Goal: Navigation & Orientation: Find specific page/section

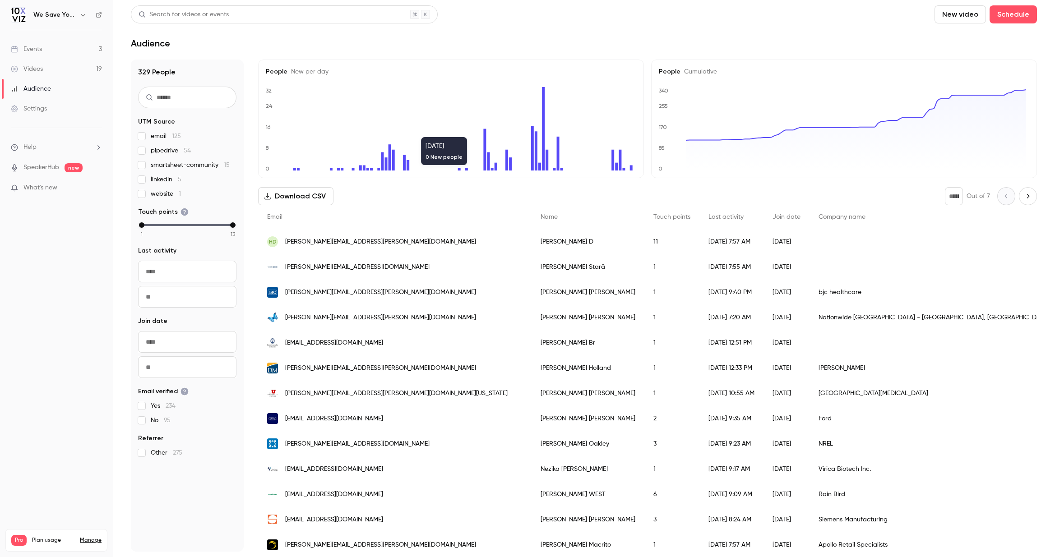
click at [36, 46] on div "Events" at bounding box center [26, 49] width 31 height 9
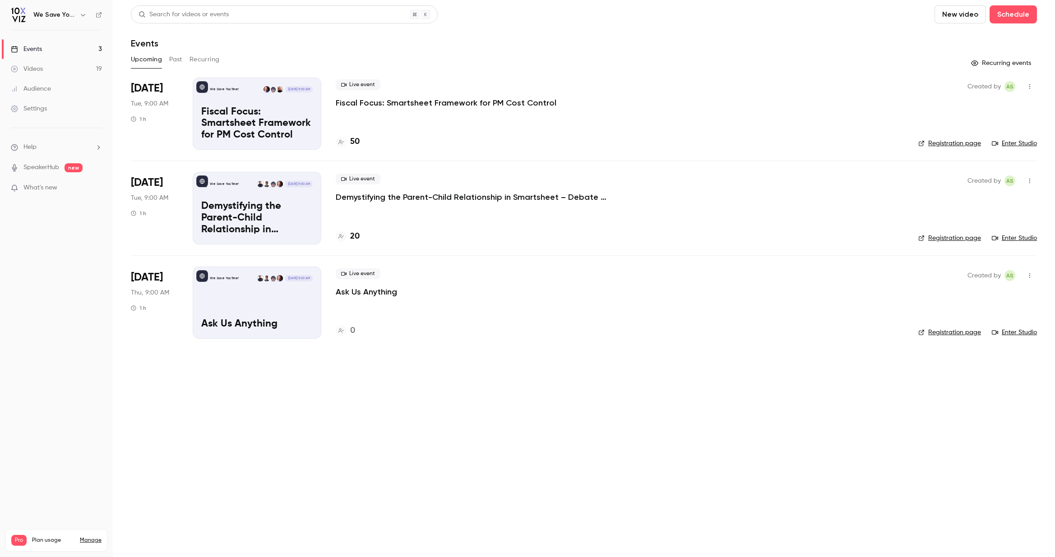
click at [352, 143] on h4 "50" at bounding box center [354, 142] width 9 height 12
